Goal: Entertainment & Leisure: Consume media (video, audio)

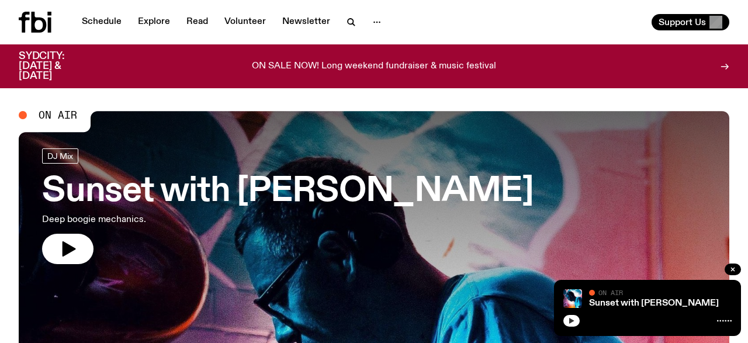
click at [567, 321] on button "button" at bounding box center [572, 321] width 16 height 12
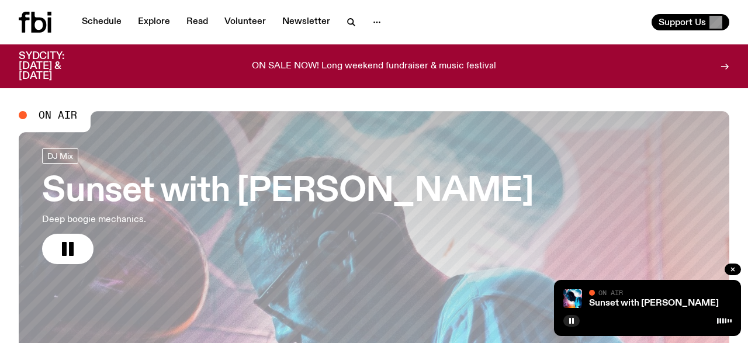
click at [45, 22] on icon at bounding box center [39, 22] width 15 height 21
click at [30, 16] on icon at bounding box center [35, 22] width 33 height 21
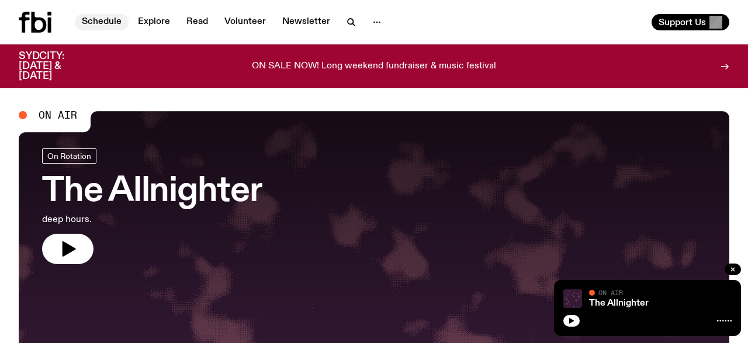
click at [103, 23] on link "Schedule" at bounding box center [102, 22] width 54 height 16
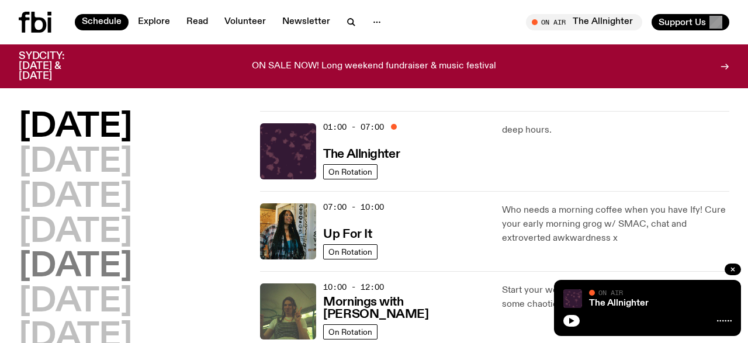
click at [98, 263] on h2 "[DATE]" at bounding box center [75, 267] width 113 height 33
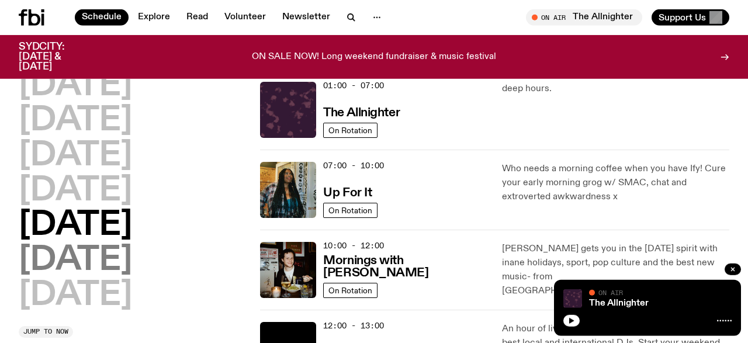
scroll to position [33, 0]
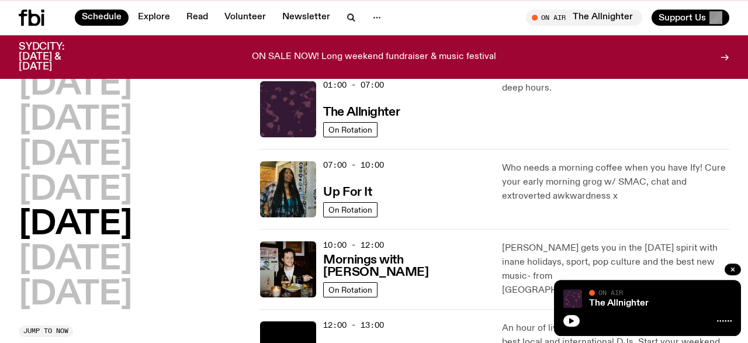
click at [736, 271] on icon "button" at bounding box center [733, 269] width 7 height 7
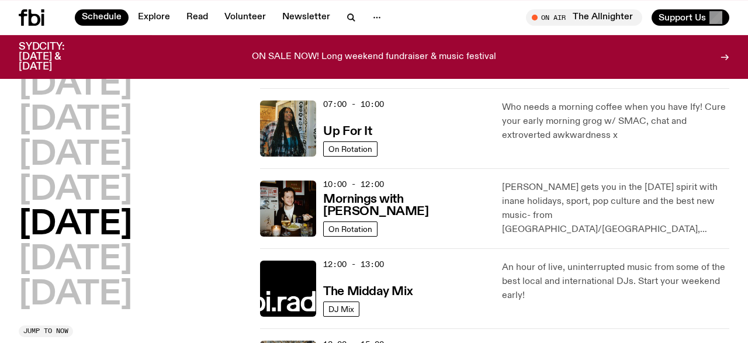
scroll to position [79, 0]
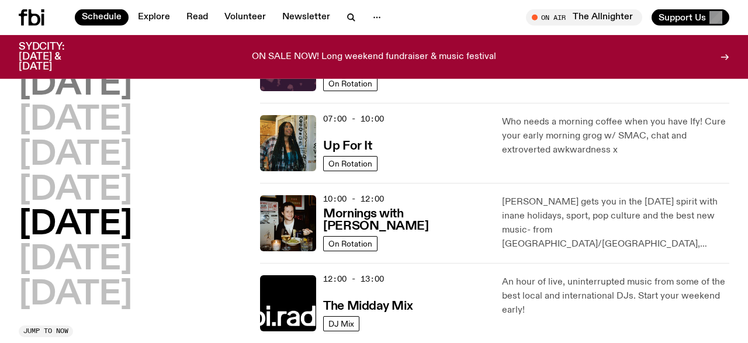
click at [58, 84] on h2 "[DATE]" at bounding box center [75, 85] width 113 height 33
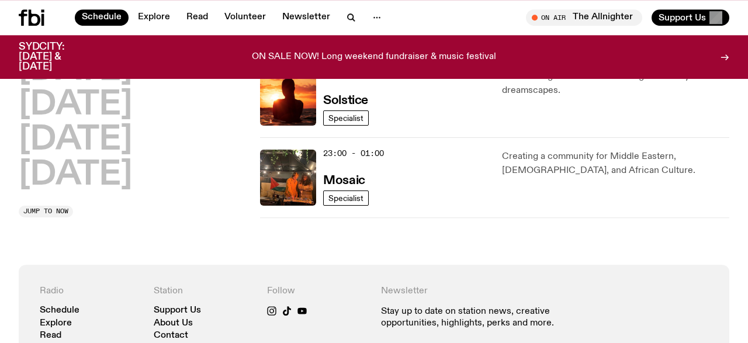
scroll to position [506, 0]
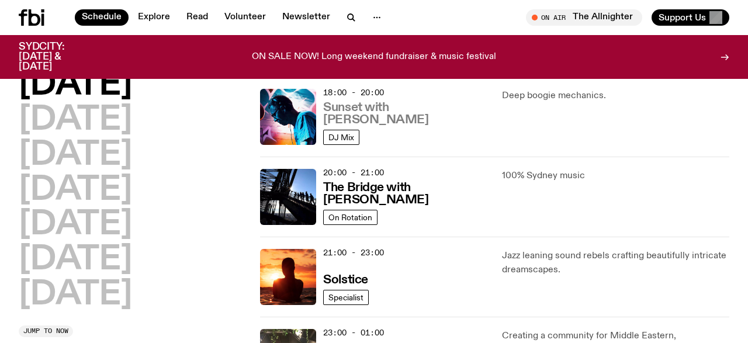
click at [411, 119] on h3 "Sunset with [PERSON_NAME]" at bounding box center [405, 114] width 164 height 25
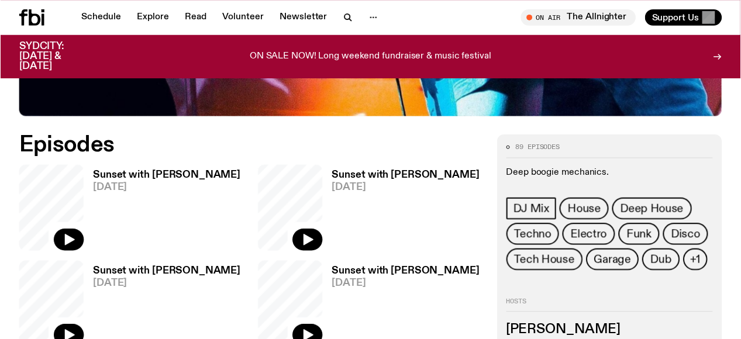
scroll to position [519, 0]
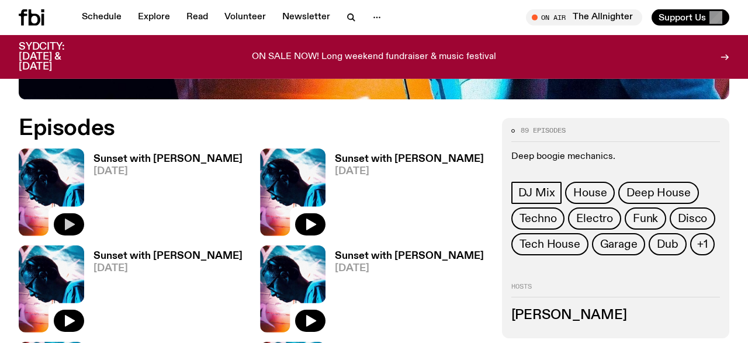
click at [68, 217] on icon "button" at bounding box center [69, 224] width 14 height 14
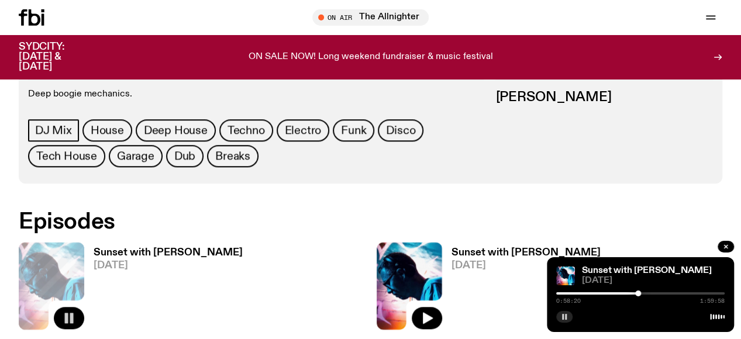
click at [565, 314] on icon "button" at bounding box center [564, 316] width 7 height 7
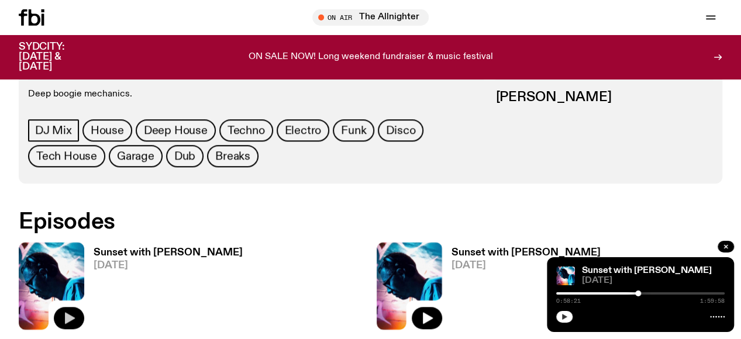
click at [561, 314] on icon "button" at bounding box center [564, 316] width 7 height 7
